Goal: Task Accomplishment & Management: Use online tool/utility

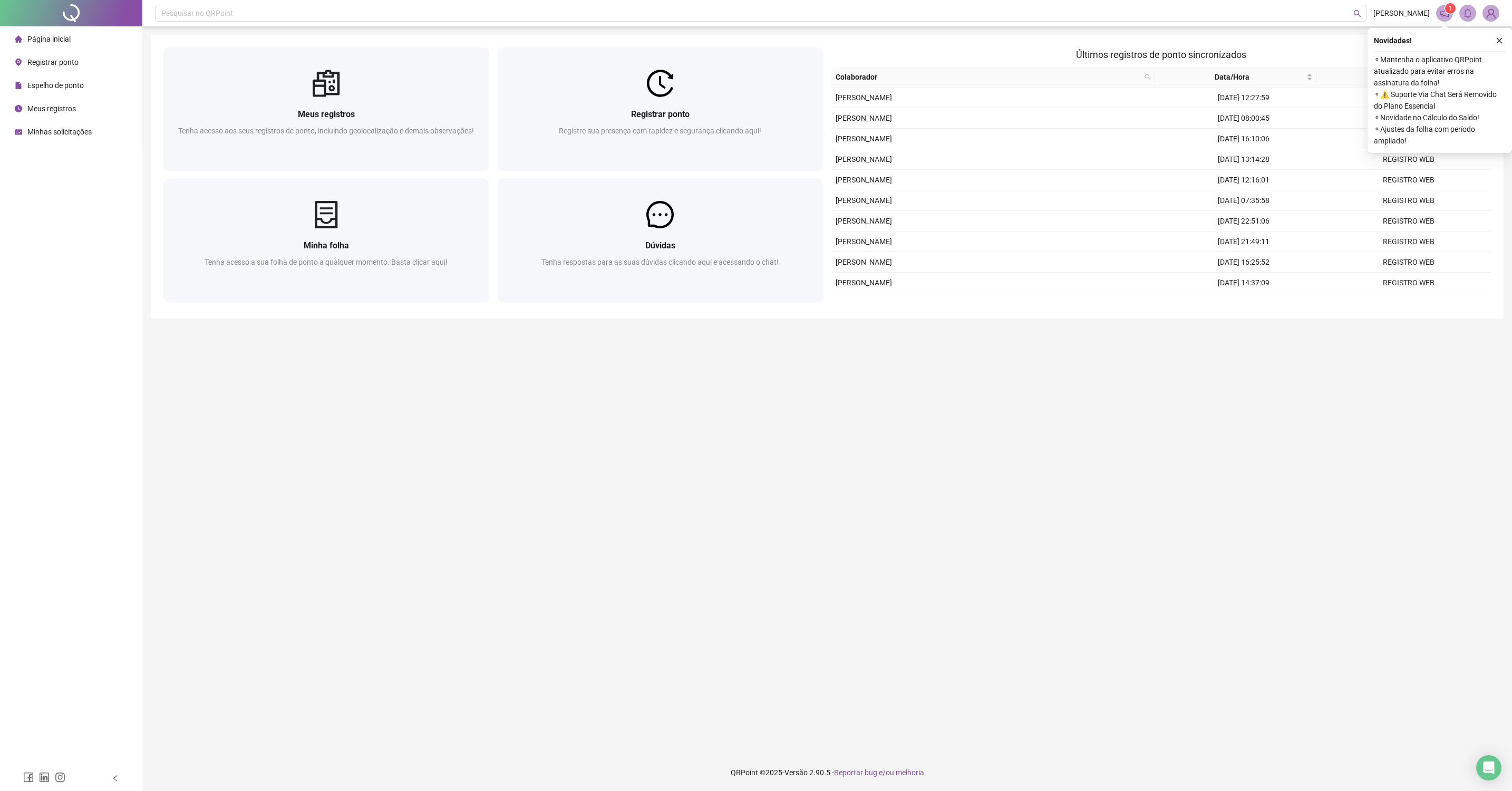
drag, startPoint x: 236, startPoint y: 795, endPoint x: 319, endPoint y: 795, distance: 83.0
drag, startPoint x: 319, startPoint y: 795, endPoint x: 756, endPoint y: 563, distance: 494.8
click at [752, 595] on main "Meus registros Tenha acesso aos seus registros de ponto, incluindo geolocalizaç…" at bounding box center [827, 390] width 1352 height 711
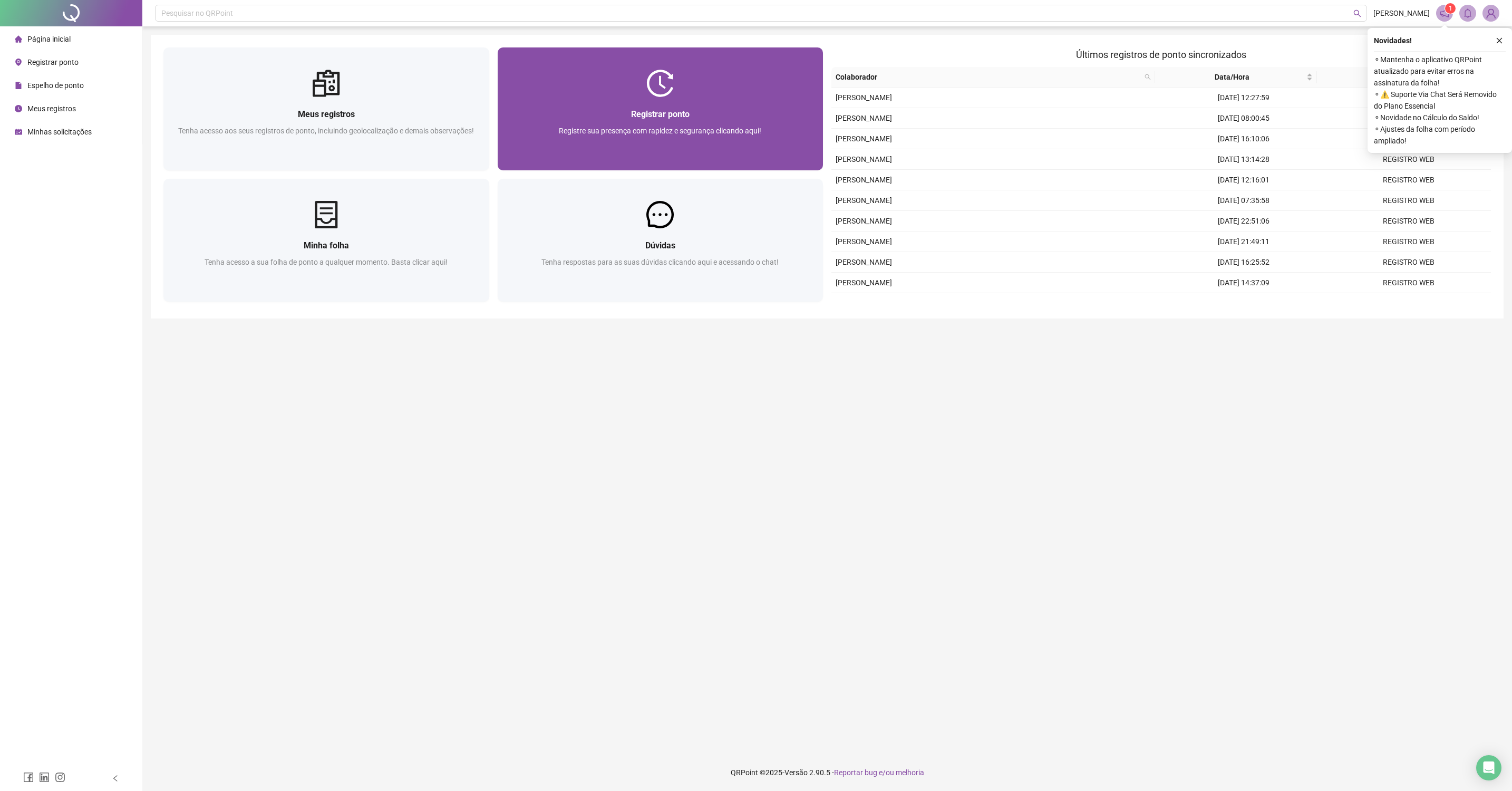
click at [679, 127] on span "Registre sua presença com rapidez e segurança clicando aqui!" at bounding box center [659, 131] width 202 height 8
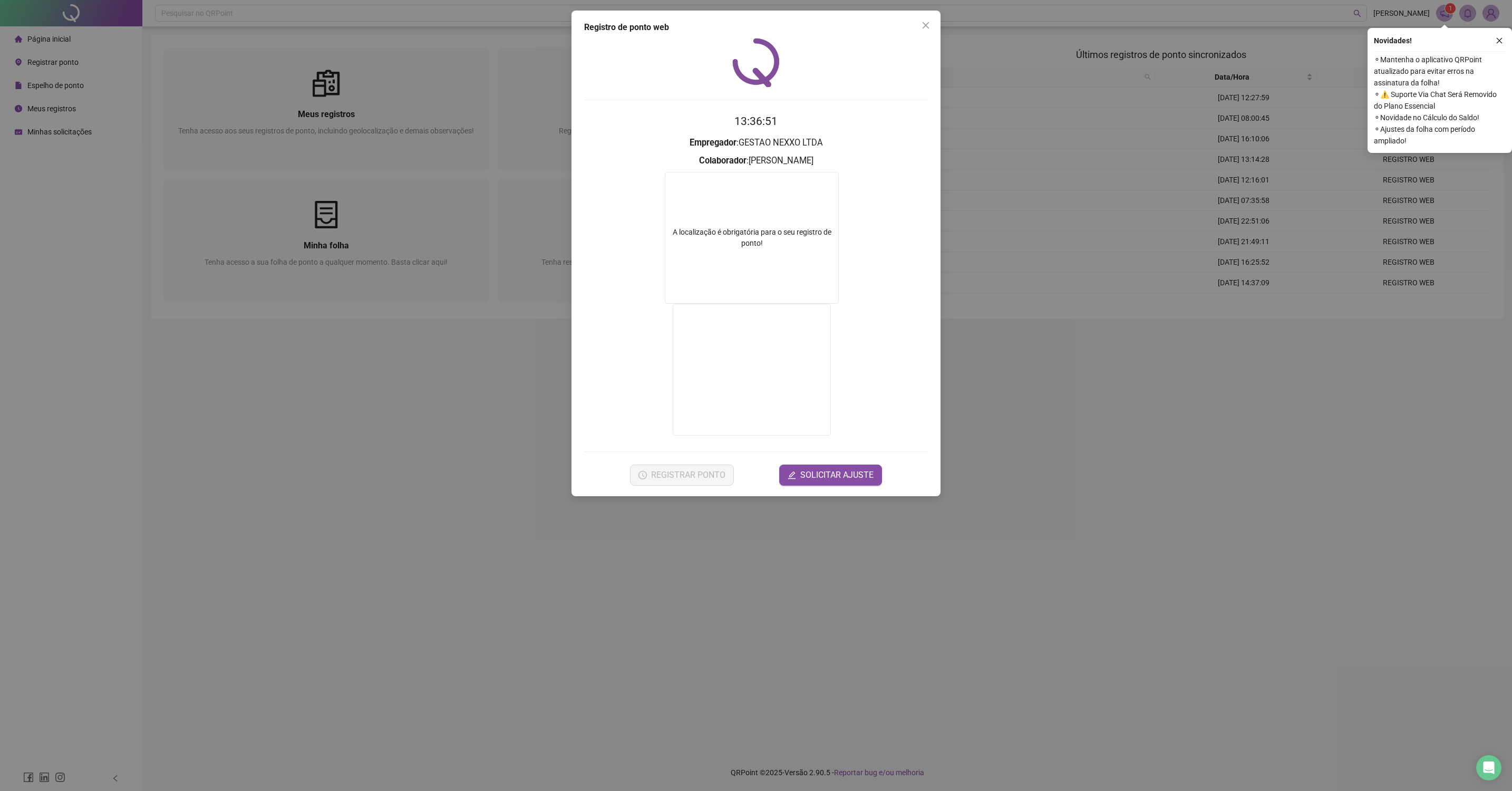
click at [506, 494] on div "Registro de ponto web 13:36:51 Empregador : GESTAO NEXXO LTDA Colaborador : PED…" at bounding box center [756, 396] width 1512 height 791
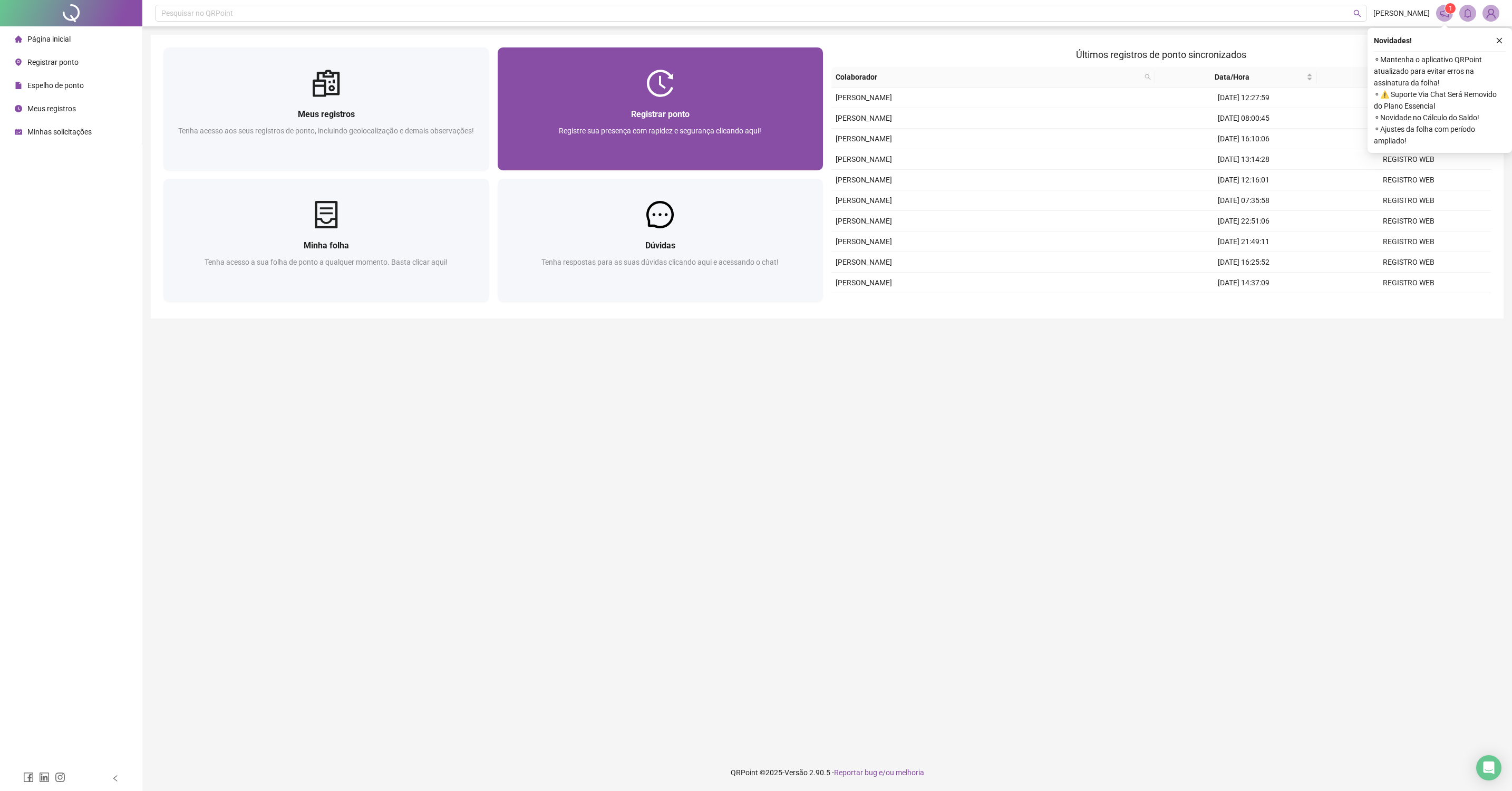
click at [669, 103] on div "Registrar ponto Registre sua presença com rapidez e segurança clicando aqui!" at bounding box center [660, 134] width 326 height 73
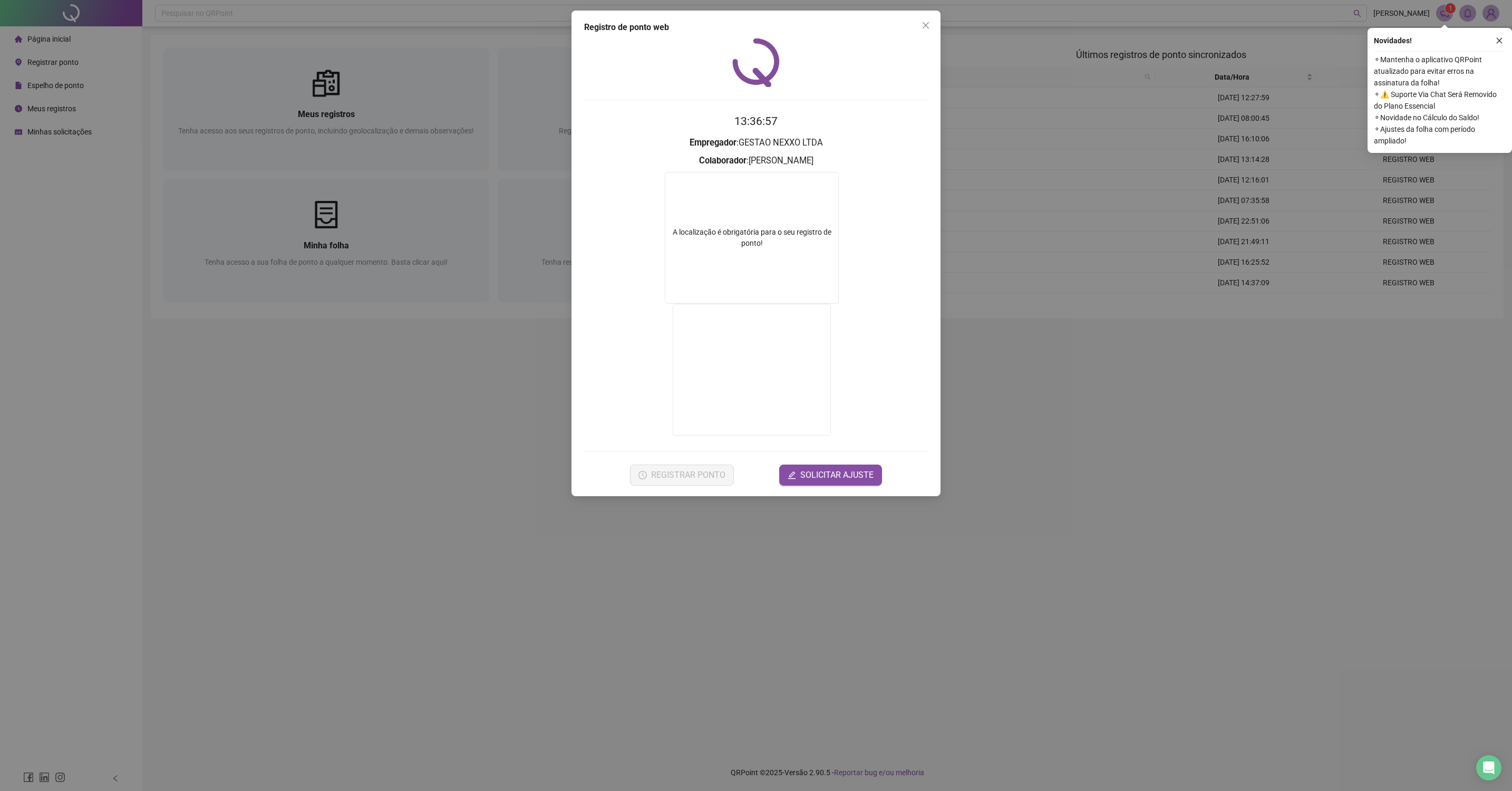
click at [683, 537] on div "Registro de ponto web 13:36:57 Empregador : GESTAO NEXXO LTDA Colaborador : PED…" at bounding box center [756, 396] width 1512 height 791
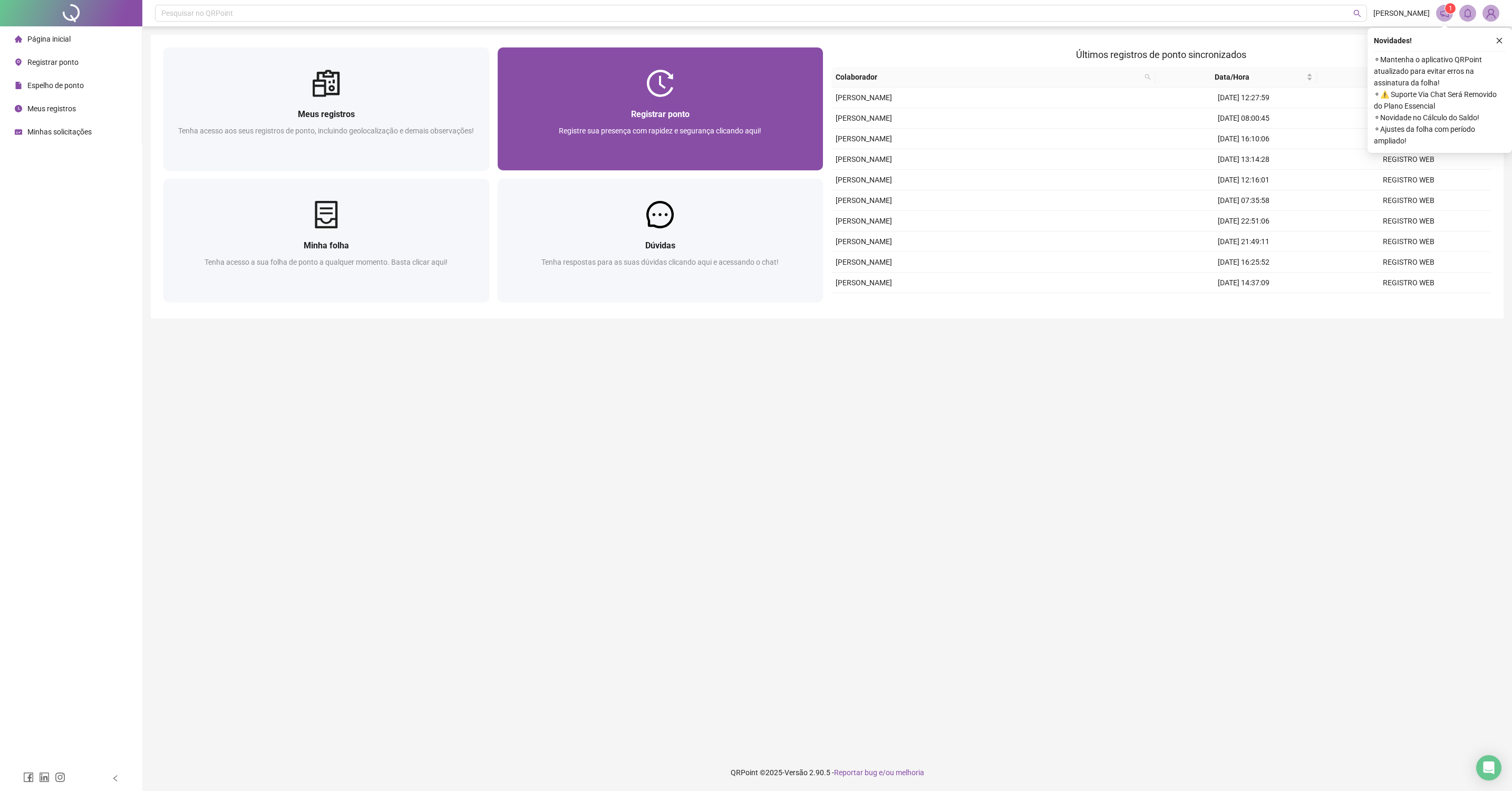
click at [750, 157] on div "Registre sua presença com rapidez e segurança clicando aqui!" at bounding box center [660, 143] width 301 height 35
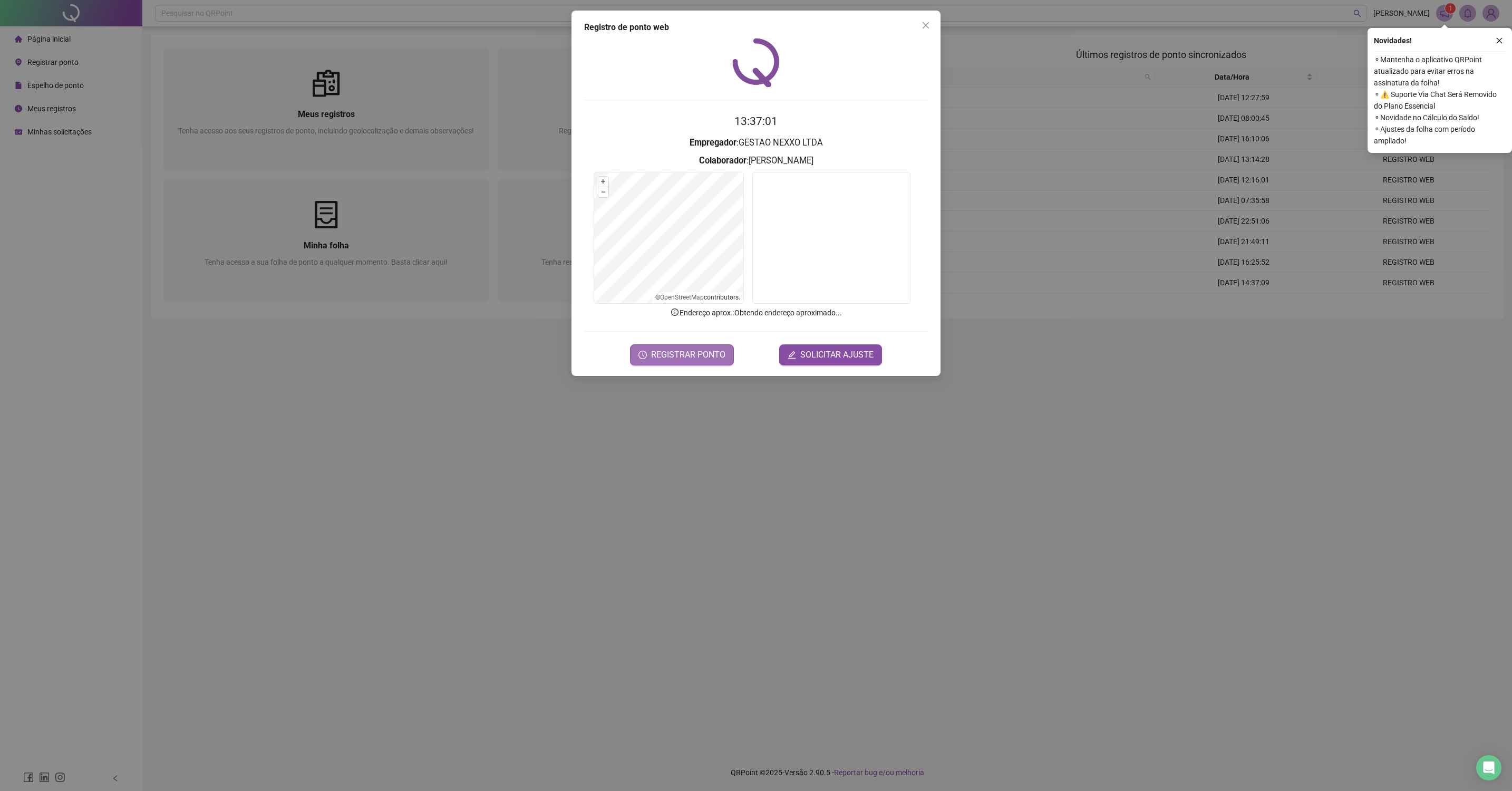
click at [686, 344] on button "REGISTRAR PONTO" at bounding box center [682, 355] width 104 height 21
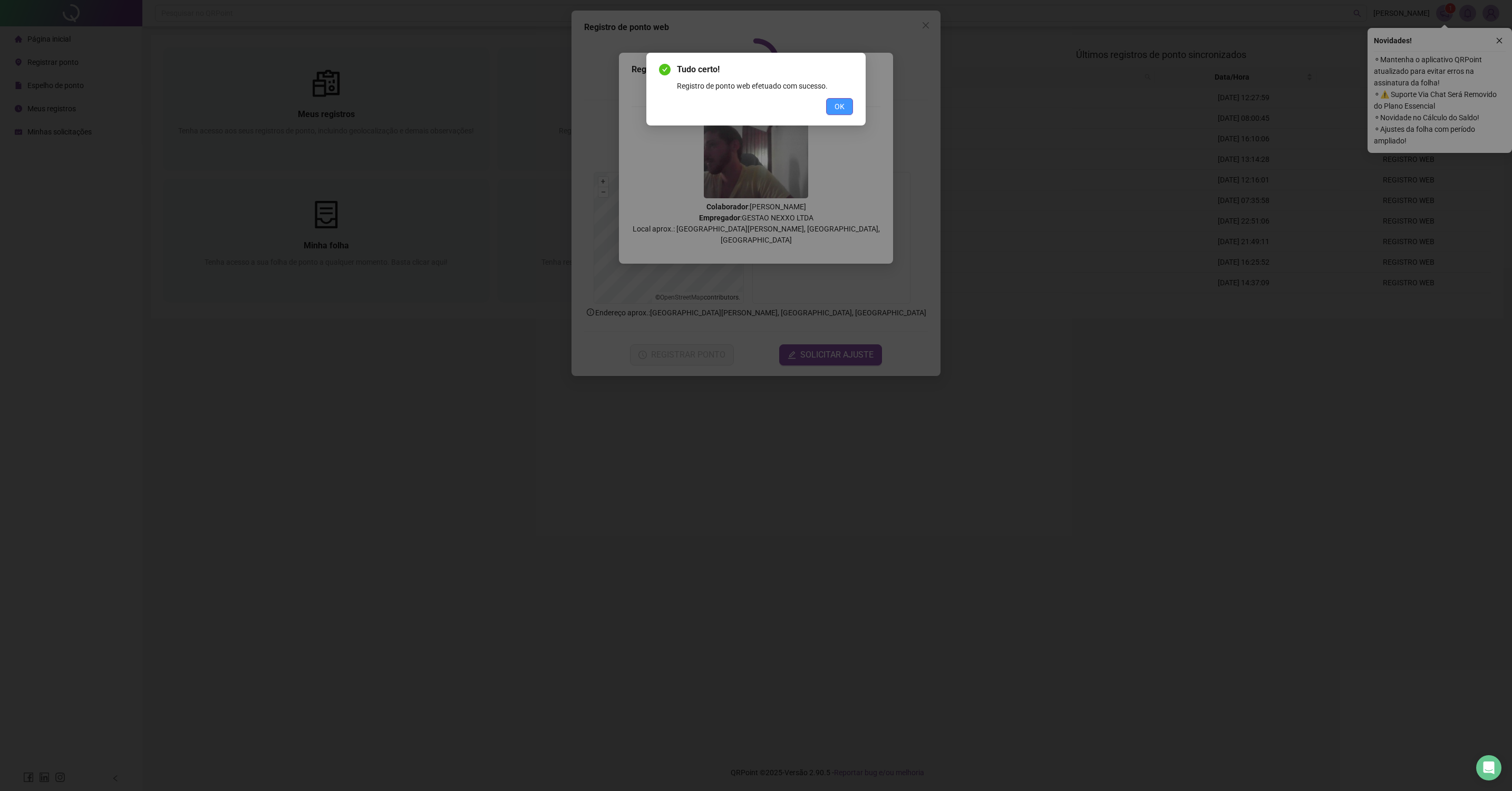
click at [843, 112] on button "OK" at bounding box center [839, 106] width 27 height 17
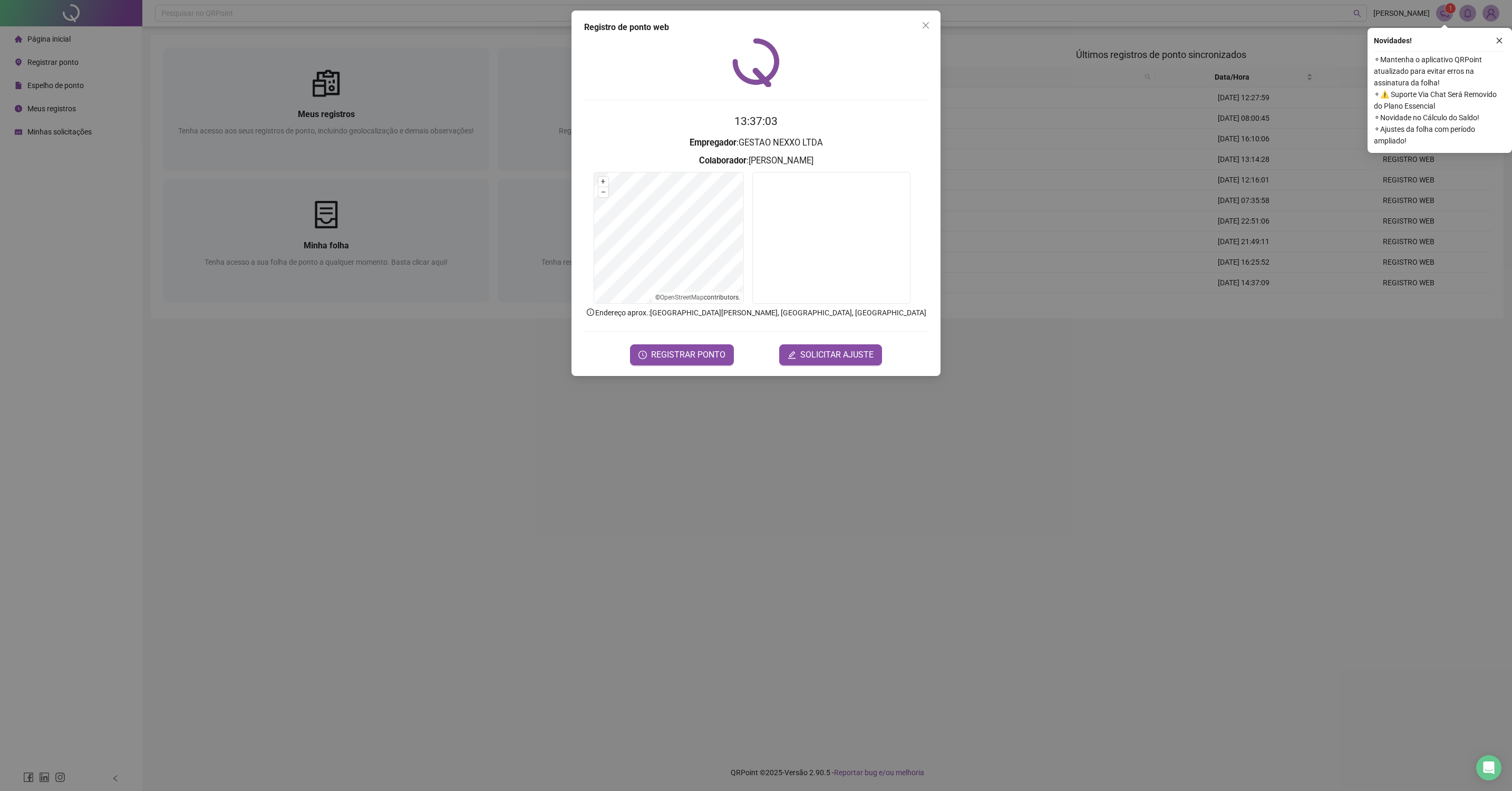
click at [922, 15] on div "Registro de ponto web 13:37:03 Empregador : GESTAO NEXXO LTDA Colaborador : PED…" at bounding box center [756, 193] width 369 height 366
click at [917, 23] on span "Close" at bounding box center [926, 25] width 17 height 8
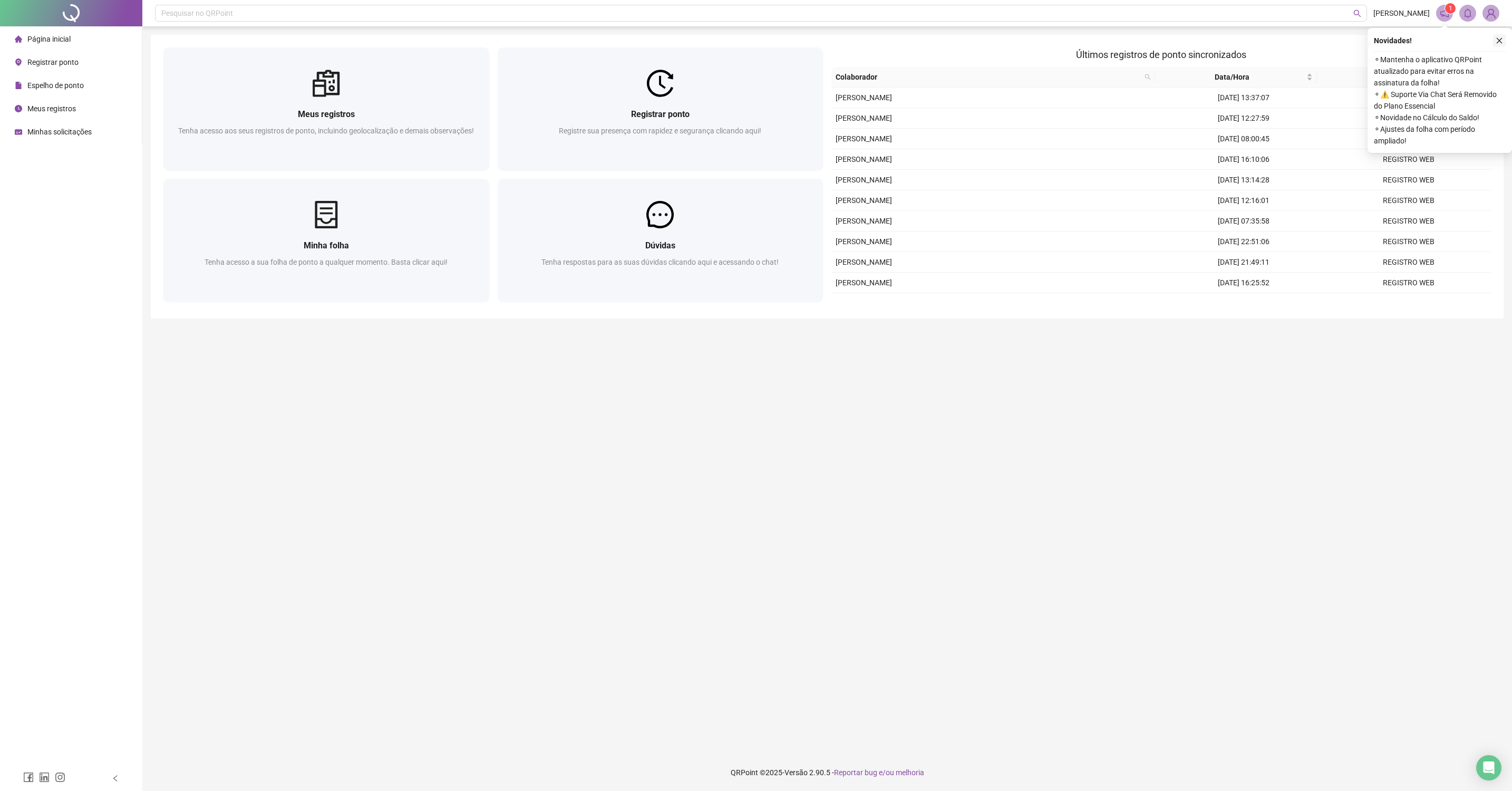
click at [1494, 42] on button "button" at bounding box center [1499, 40] width 13 height 13
